Goal: Task Accomplishment & Management: Complete application form

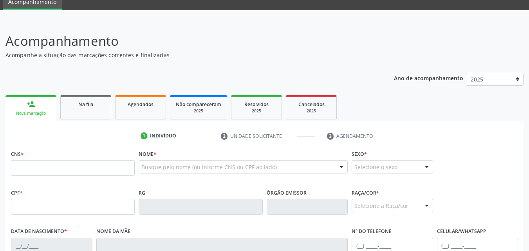
scroll to position [34, 0]
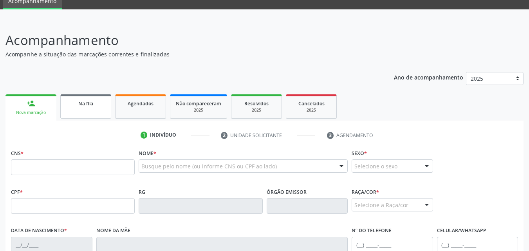
click at [94, 98] on link "Na fila" at bounding box center [85, 106] width 51 height 24
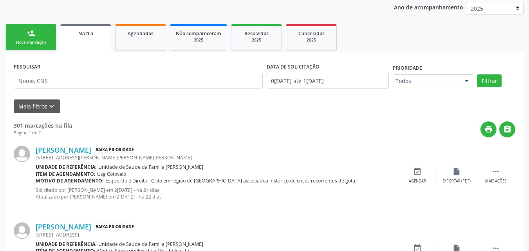
scroll to position [103, 0]
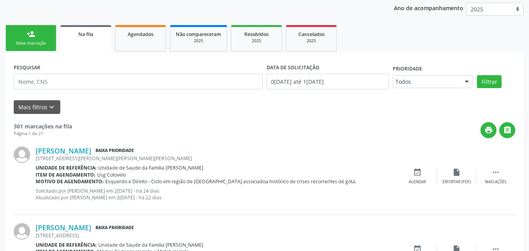
click at [31, 32] on div "person_add" at bounding box center [31, 34] width 9 height 9
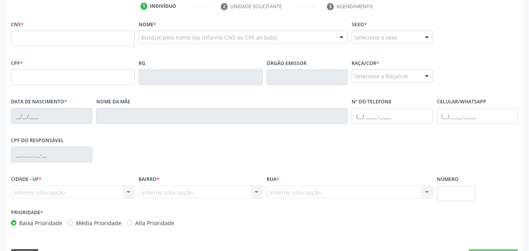
scroll to position [163, 0]
click at [99, 43] on input "text" at bounding box center [73, 38] width 124 height 16
click at [164, 25] on div "Nome * Busque pelo nome (ou informe CNS ou CPF ao lado) Nenhum resultado encont…" at bounding box center [243, 33] width 209 height 31
click at [119, 32] on input "text" at bounding box center [73, 38] width 124 height 16
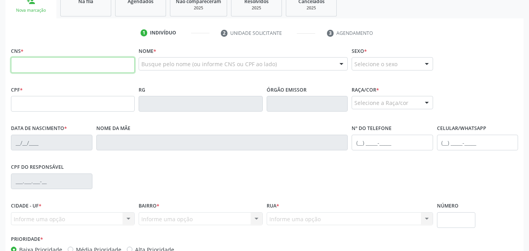
scroll to position [134, 0]
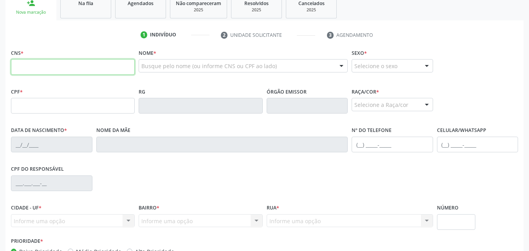
paste input "700 0083 3376 2101"
type input "700 0083 3376 2101"
type input "171.918.944-74"
type input "1[DATE]"
type input "[PERSON_NAME]"
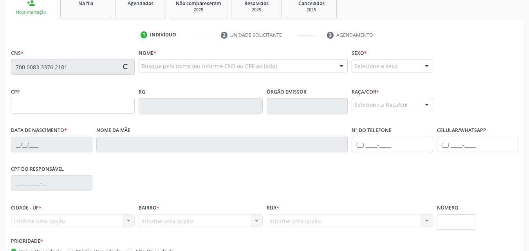
type input "[PHONE_NUMBER]"
type input "S/N"
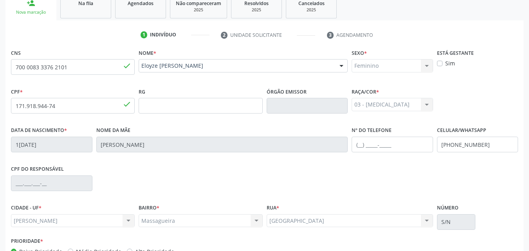
scroll to position [184, 0]
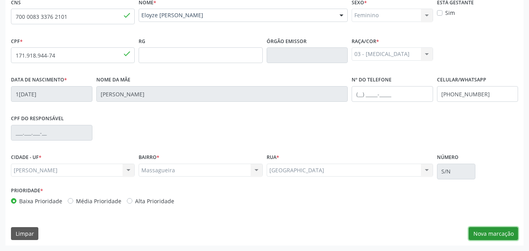
click at [511, 237] on button "Nova marcação" at bounding box center [493, 233] width 49 height 13
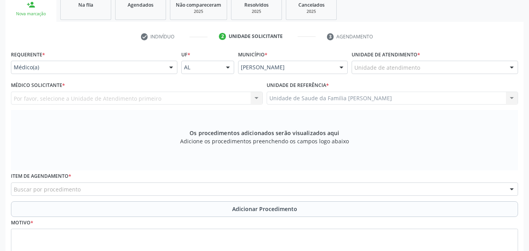
scroll to position [132, 0]
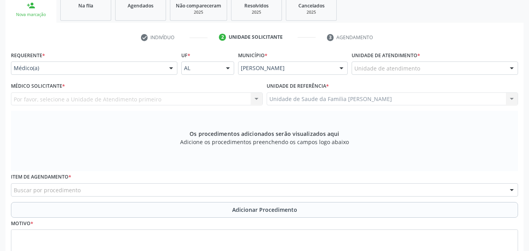
click at [406, 60] on label "Unidade de atendimento *" at bounding box center [386, 55] width 69 height 12
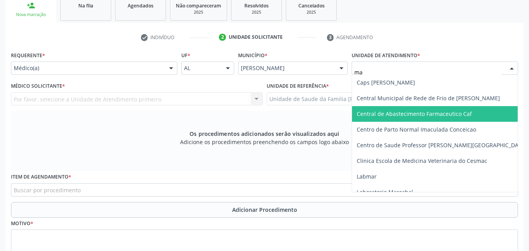
type input "mas"
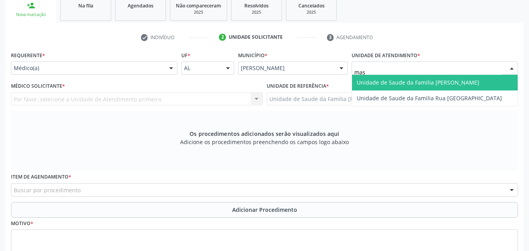
click at [393, 85] on span "Unidade de Saude da Familia [PERSON_NAME]" at bounding box center [418, 82] width 123 height 7
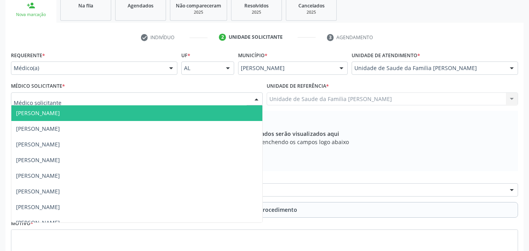
click at [235, 96] on div at bounding box center [137, 98] width 252 height 13
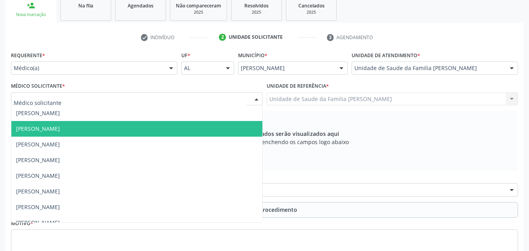
click at [183, 125] on span "[PERSON_NAME]" at bounding box center [136, 129] width 251 height 16
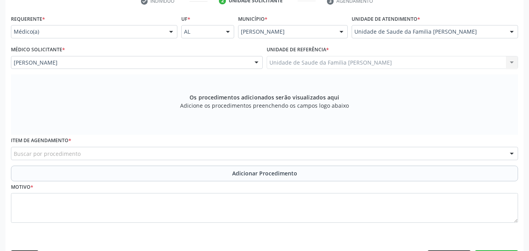
scroll to position [191, 0]
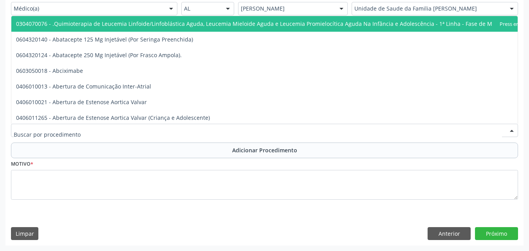
click at [203, 129] on div at bounding box center [264, 130] width 507 height 13
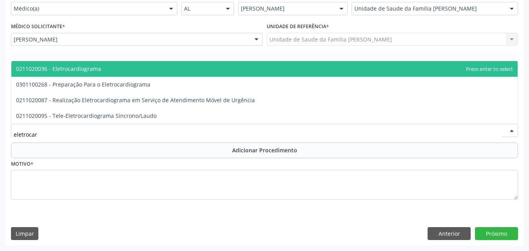
type input "eletrocard"
click at [54, 71] on span "0211020036 - Eletrocardiograma" at bounding box center [58, 68] width 85 height 7
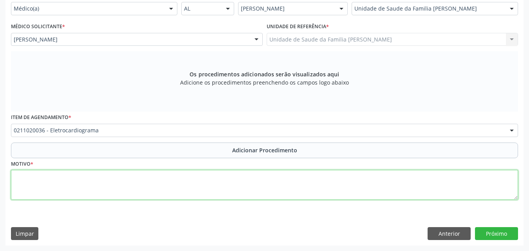
click at [128, 187] on textarea at bounding box center [264, 185] width 507 height 30
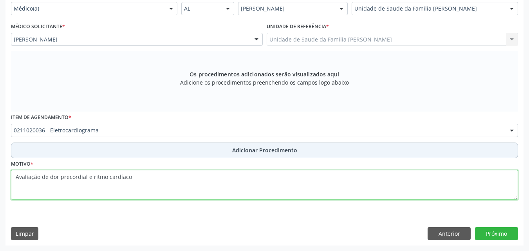
type textarea "Avaliação de dor precordial e ritmo cardíaco"
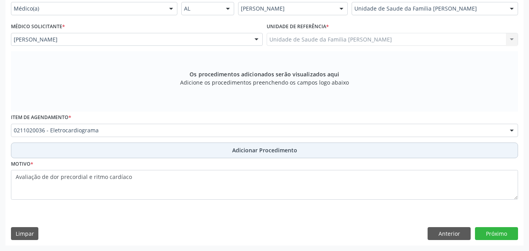
click at [204, 155] on button "Adicionar Procedimento" at bounding box center [264, 151] width 507 height 16
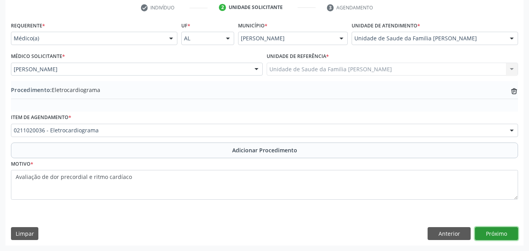
click at [488, 230] on button "Próximo" at bounding box center [496, 233] width 43 height 13
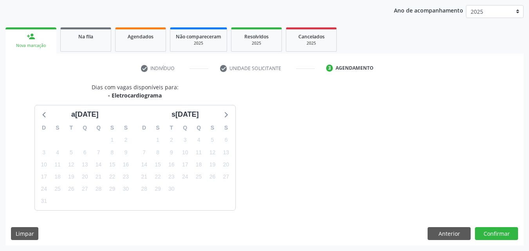
scroll to position [124, 0]
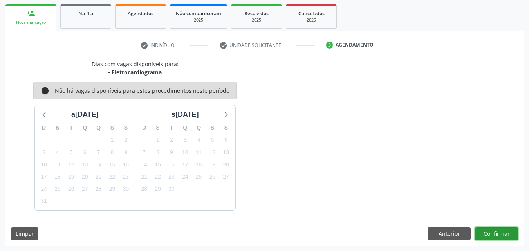
click at [488, 229] on button "Confirmar" at bounding box center [496, 233] width 43 height 13
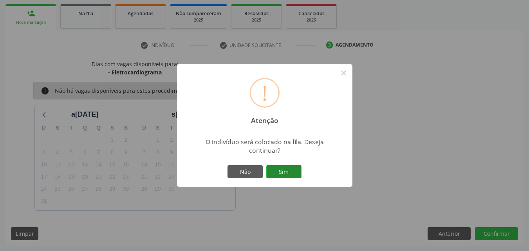
click at [290, 172] on button "Sim" at bounding box center [283, 171] width 35 height 13
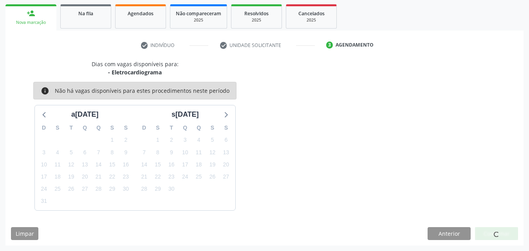
scroll to position [21, 0]
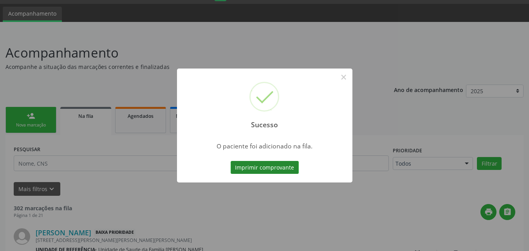
click at [290, 171] on button "Imprimir comprovante" at bounding box center [265, 167] width 68 height 13
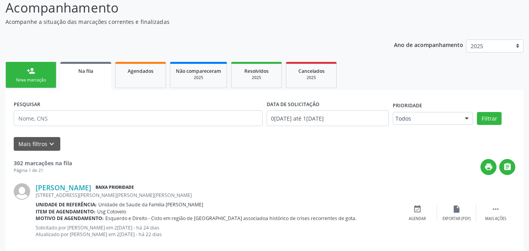
scroll to position [69, 0]
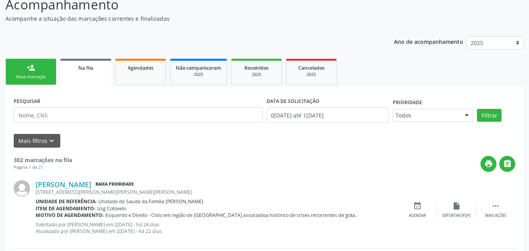
click at [50, 67] on link "person_add Nova marcação" at bounding box center [30, 72] width 51 height 26
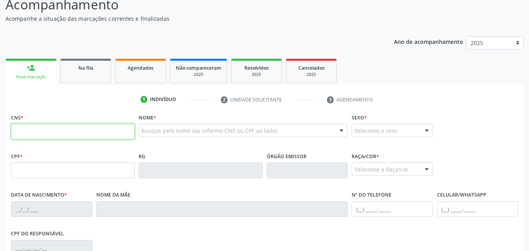
click at [67, 130] on input "text" at bounding box center [73, 132] width 124 height 16
paste input "702 6072 7128 0249"
type input "702 6072 7128 0249"
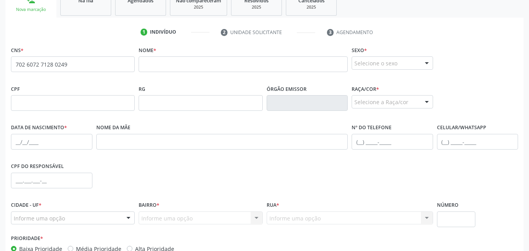
scroll to position [145, 0]
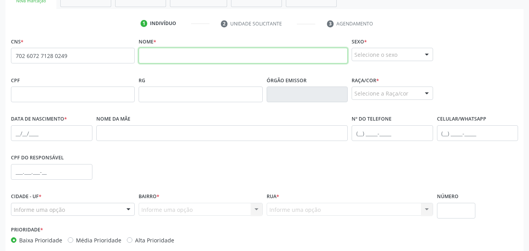
click at [217, 54] on input "text" at bounding box center [243, 56] width 209 height 16
type input "[PERSON_NAME][DATE]"
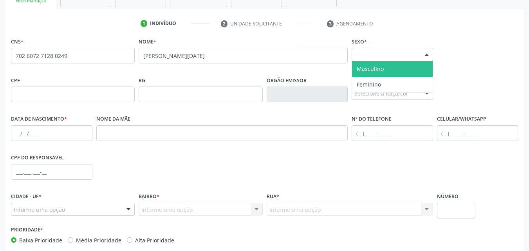
click at [361, 54] on div "Selecione o sexo" at bounding box center [392, 54] width 81 height 13
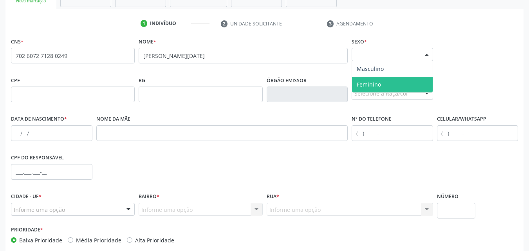
click at [364, 87] on span "Feminino" at bounding box center [369, 84] width 24 height 7
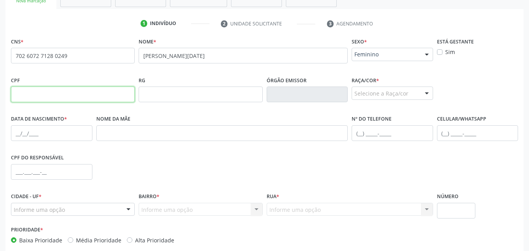
click at [104, 98] on input "text" at bounding box center [73, 95] width 124 height 16
paste input "759.095.704-63"
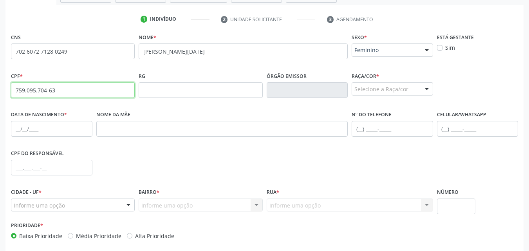
scroll to position [152, 0]
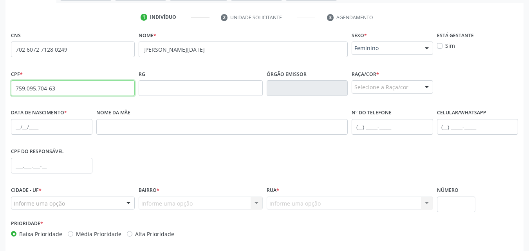
type input "759.095.704-63"
click at [365, 94] on fieldset "Raça/cor * Selecione a Raça/cor 01 - Branca 02 - Preta 04 - [GEOGRAPHIC_DATA] 0…" at bounding box center [392, 83] width 81 height 31
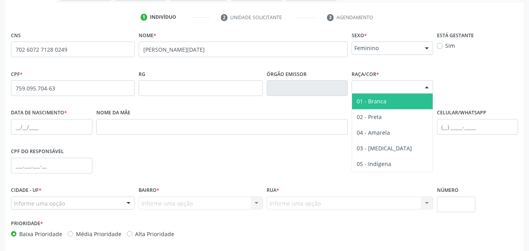
click at [365, 88] on div "Selecione a Raça/cor" at bounding box center [392, 86] width 81 height 13
click at [384, 88] on div "Selecione a Raça/cor" at bounding box center [392, 86] width 81 height 13
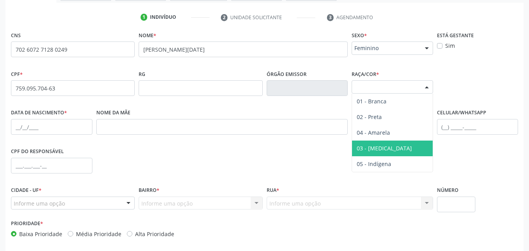
click at [381, 145] on span "03 - [MEDICAL_DATA]" at bounding box center [384, 148] width 55 height 7
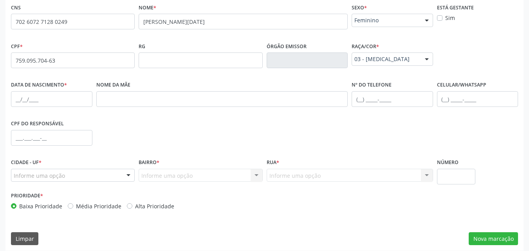
scroll to position [180, 0]
click at [81, 105] on input "text" at bounding box center [51, 99] width 81 height 16
click at [76, 105] on input "text" at bounding box center [51, 99] width 81 height 16
type input "1[DATE]"
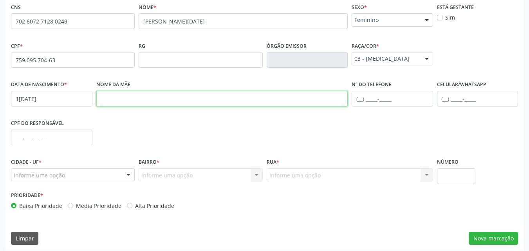
click at [144, 94] on input "text" at bounding box center [222, 99] width 252 height 16
type input "j"
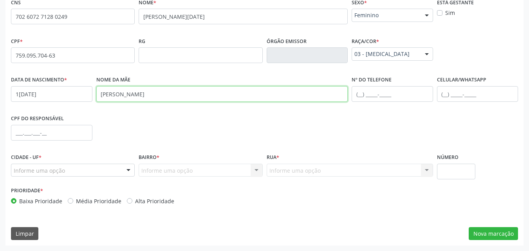
type input "[PERSON_NAME]"
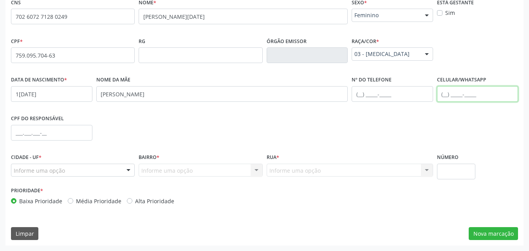
click at [446, 91] on input "text" at bounding box center [477, 94] width 81 height 16
click at [487, 99] on input "(82) 9" at bounding box center [477, 94] width 81 height 16
click at [502, 94] on input "(82) 9" at bounding box center [477, 94] width 81 height 16
type input "[PHONE_NUMBER]"
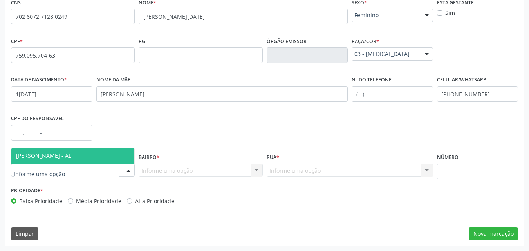
click at [69, 170] on div at bounding box center [73, 170] width 124 height 13
click at [69, 157] on span "[PERSON_NAME] - AL" at bounding box center [43, 155] width 55 height 7
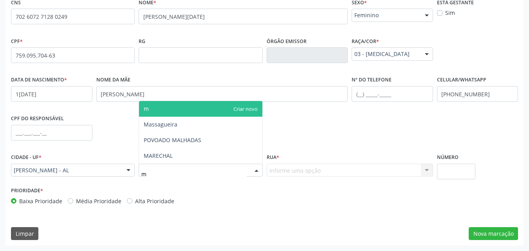
type input "ma"
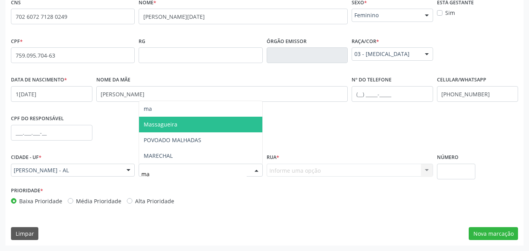
click at [204, 122] on span "Massagueira" at bounding box center [200, 125] width 123 height 16
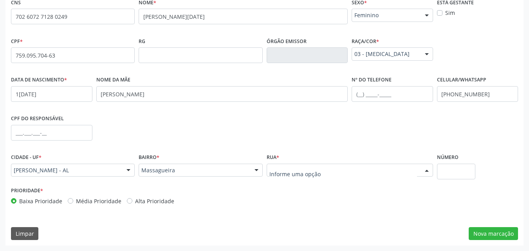
click at [297, 175] on div at bounding box center [350, 170] width 166 height 13
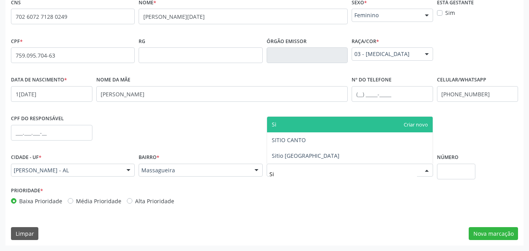
type input "Sit"
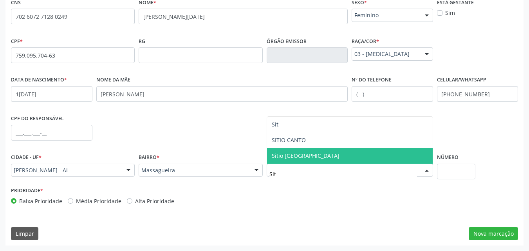
click at [302, 159] on span "Sitio [GEOGRAPHIC_DATA]" at bounding box center [306, 155] width 68 height 7
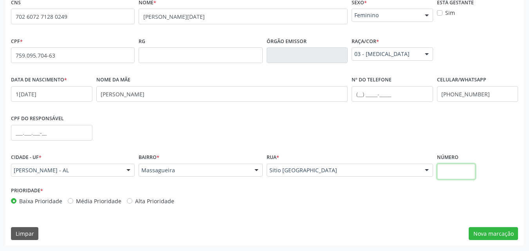
click at [467, 173] on input "text" at bounding box center [456, 172] width 39 height 16
type input "s"
type input "S/N"
click at [482, 233] on button "Nova marcação" at bounding box center [493, 233] width 49 height 13
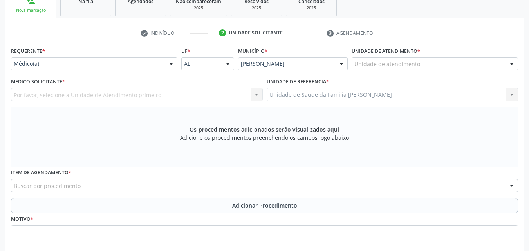
scroll to position [136, 0]
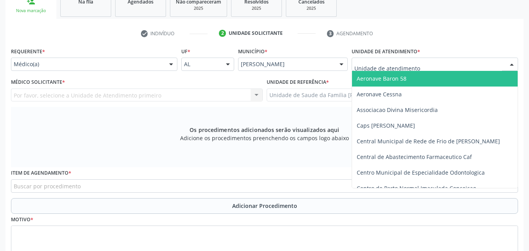
click at [457, 63] on div at bounding box center [435, 64] width 166 height 13
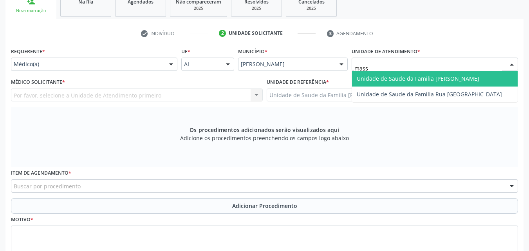
type input "massa"
click at [454, 77] on span "Unidade de Saude da Familia [PERSON_NAME]" at bounding box center [418, 78] width 123 height 7
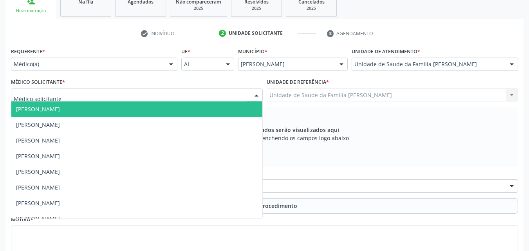
click at [159, 99] on div at bounding box center [137, 95] width 252 height 13
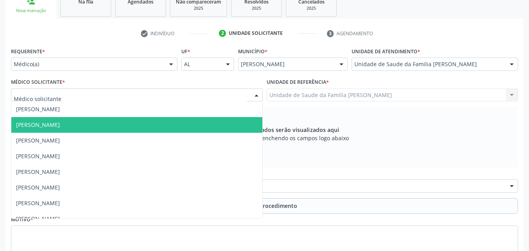
click at [127, 121] on span "[PERSON_NAME]" at bounding box center [136, 125] width 251 height 16
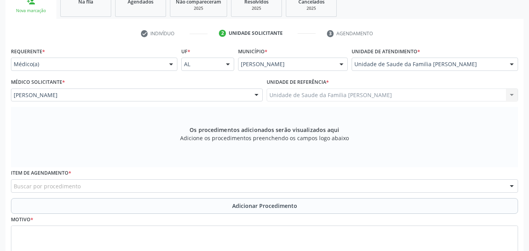
scroll to position [191, 0]
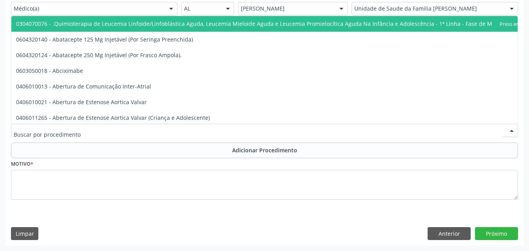
click at [217, 126] on div at bounding box center [264, 130] width 507 height 13
click at [209, 128] on div at bounding box center [264, 130] width 507 height 13
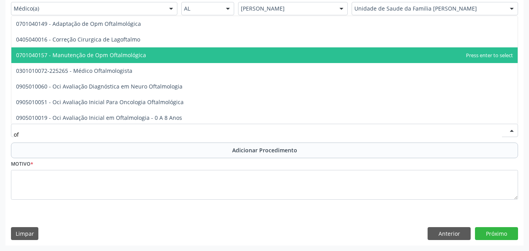
type input "o"
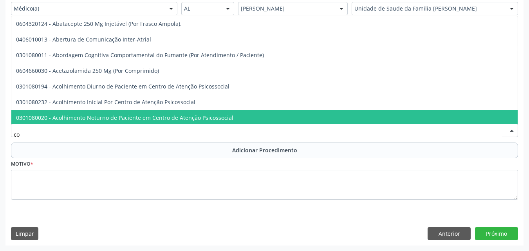
type input "c"
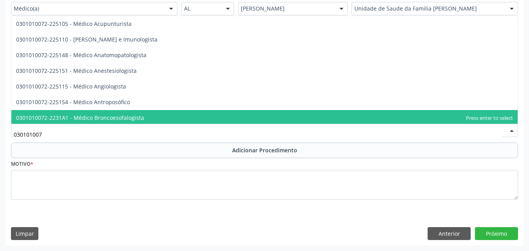
type input "0301010072"
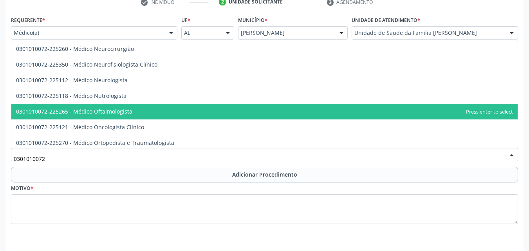
scroll to position [595, 0]
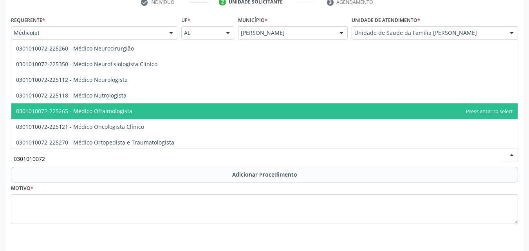
click at [161, 110] on span "0301010072-225265 - Médico Oftalmologista" at bounding box center [264, 111] width 506 height 16
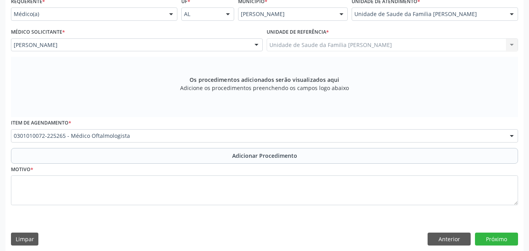
scroll to position [186, 0]
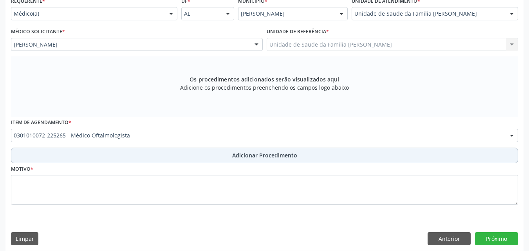
click at [179, 157] on button "Adicionar Procedimento" at bounding box center [264, 156] width 507 height 16
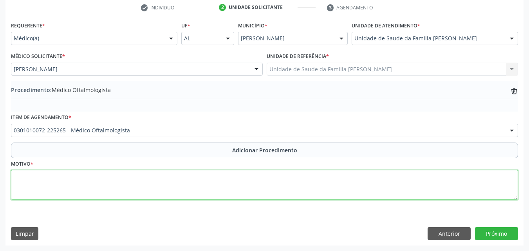
click at [175, 181] on textarea at bounding box center [264, 185] width 507 height 30
click at [57, 176] on textarea "Paciente com Quixa" at bounding box center [264, 185] width 507 height 30
click at [52, 176] on textarea "Paciente com Queixa" at bounding box center [264, 185] width 507 height 30
click at [52, 176] on textarea "Queixa" at bounding box center [264, 185] width 507 height 30
click at [58, 178] on textarea "Queixa de visão sbnor" at bounding box center [264, 185] width 507 height 30
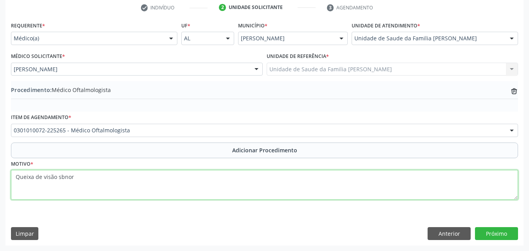
click at [60, 177] on textarea "Queixa de visão sbnor" at bounding box center [264, 185] width 507 height 30
click at [75, 180] on textarea "Queixa de visão subnor" at bounding box center [264, 185] width 507 height 30
click at [240, 180] on textarea "Queixa de visão subnormal em ambos os olhos, bem como relato de episódios de tu…" at bounding box center [264, 185] width 507 height 30
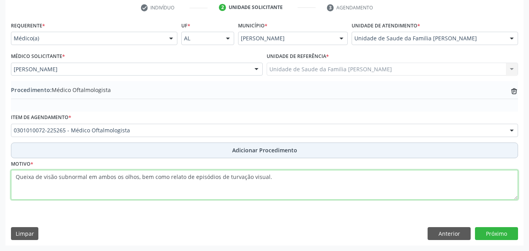
type textarea "Queixa de visão subnormal em ambos os olhos, bem como relato de episódios de tu…"
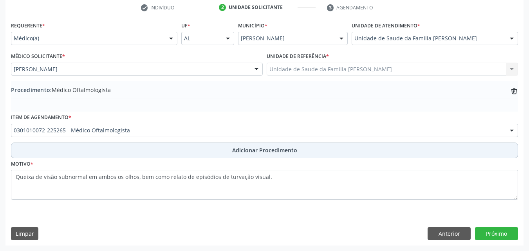
click at [295, 150] on span "Adicionar Procedimento" at bounding box center [264, 150] width 65 height 8
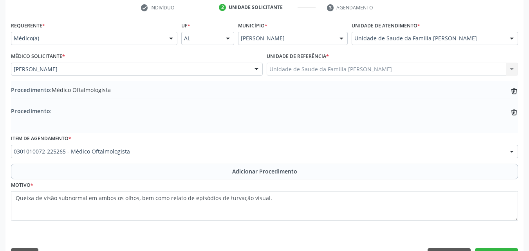
scroll to position [183, 0]
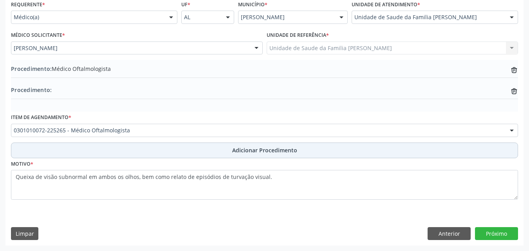
click at [368, 152] on button "Adicionar Procedimento" at bounding box center [264, 151] width 507 height 16
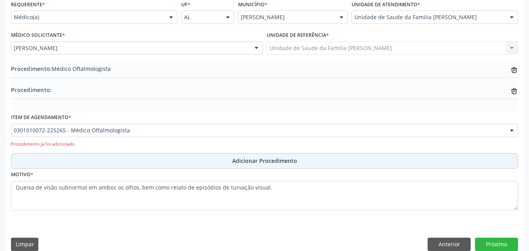
scroll to position [193, 0]
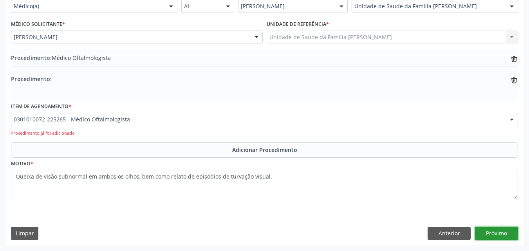
click at [494, 233] on button "Próximo" at bounding box center [496, 233] width 43 height 13
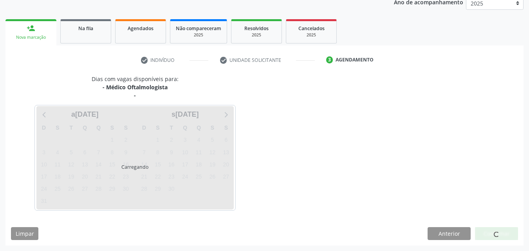
scroll to position [132, 0]
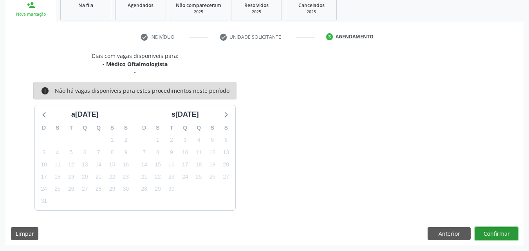
click at [495, 229] on button "Confirmar" at bounding box center [496, 233] width 43 height 13
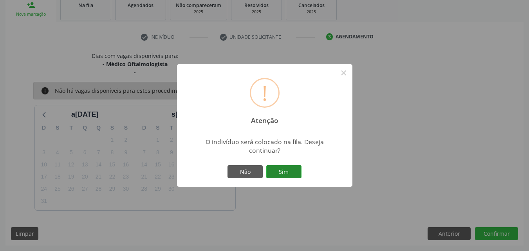
click at [295, 168] on button "Sim" at bounding box center [283, 171] width 35 height 13
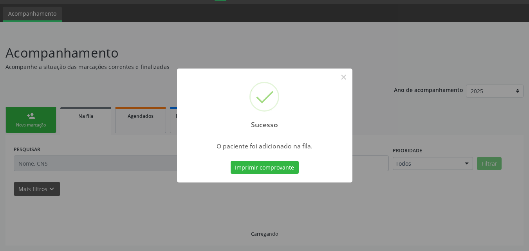
scroll to position [21, 0]
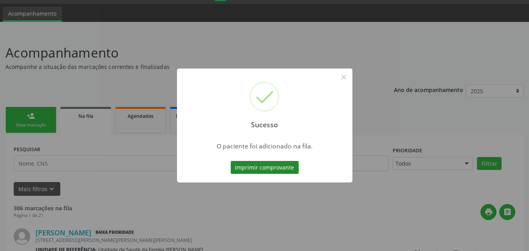
click at [246, 166] on button "Imprimir comprovante" at bounding box center [265, 167] width 68 height 13
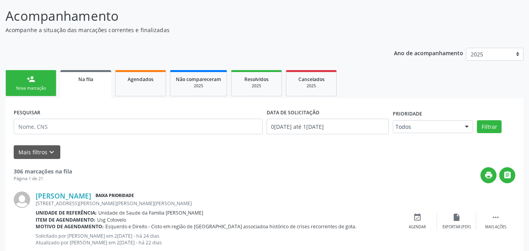
scroll to position [59, 0]
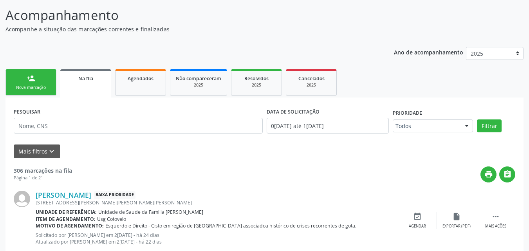
click at [52, 84] on link "person_add Nova marcação" at bounding box center [30, 82] width 51 height 26
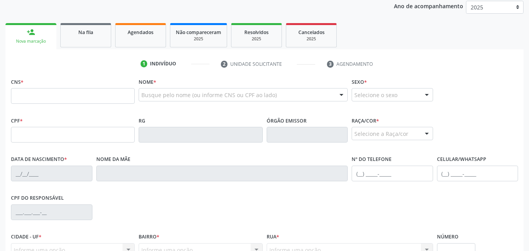
scroll to position [103, 0]
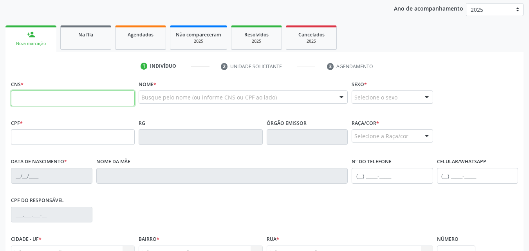
click at [98, 97] on input "text" at bounding box center [73, 98] width 124 height 16
paste input "708 6095 2848 8581"
type input "708 6095 2848 8581"
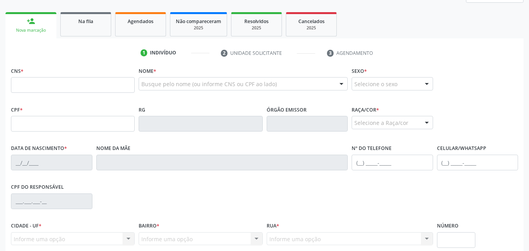
scroll to position [116, 0]
click at [131, 15] on link "Agendados" at bounding box center [140, 24] width 51 height 24
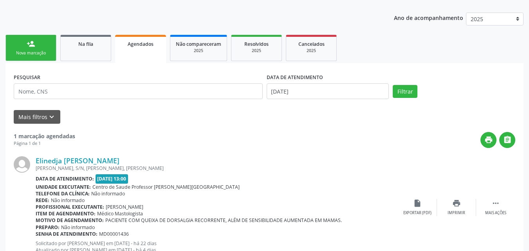
scroll to position [92, 0]
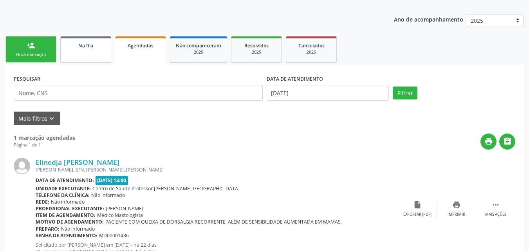
click at [103, 51] on link "Na fila" at bounding box center [85, 49] width 51 height 26
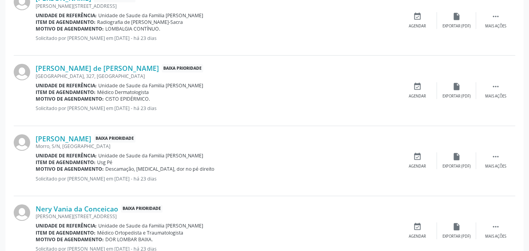
scroll to position [690, 0]
